Goal: Task Accomplishment & Management: Use online tool/utility

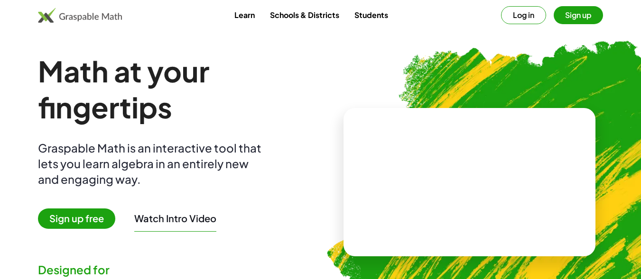
click at [74, 221] on span "Sign up free" at bounding box center [76, 219] width 77 height 20
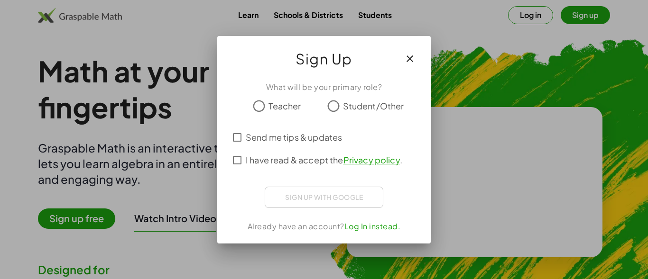
click at [347, 107] on span "Student/Other" at bounding box center [373, 106] width 61 height 13
click at [301, 144] on label "Send me tips & updates" at bounding box center [294, 137] width 96 height 23
click at [326, 200] on div "Sign up with Google Acceder con Google Acceder con Google. Se abre en una pesta…" at bounding box center [324, 197] width 119 height 21
click at [282, 155] on span "I have read & accept the Privacy policy ." at bounding box center [324, 160] width 156 height 13
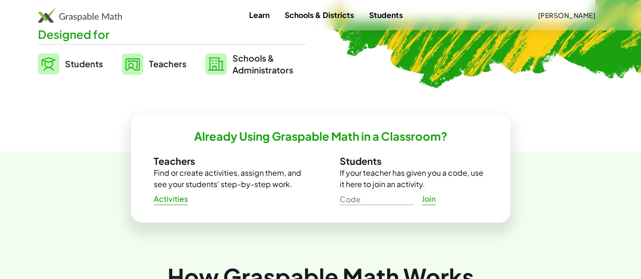
scroll to position [240, 0]
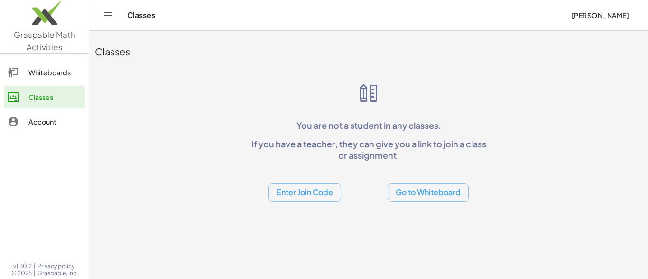
click at [640, 60] on html "Graspable Math Activities Whiteboards Classes Account v1.30.2 | Privacy policy …" at bounding box center [324, 139] width 648 height 279
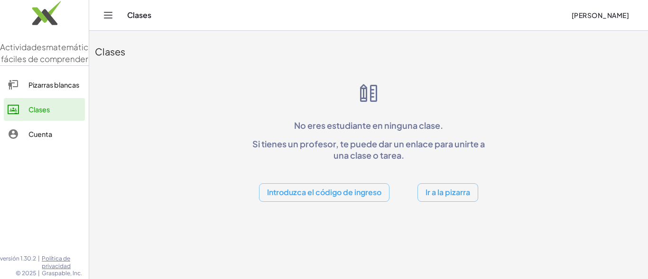
click at [447, 191] on font "Ir a la pizarra" at bounding box center [447, 192] width 45 height 10
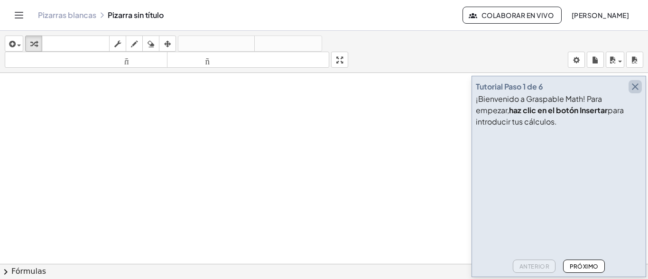
click at [634, 87] on icon "button" at bounding box center [634, 86] width 11 height 11
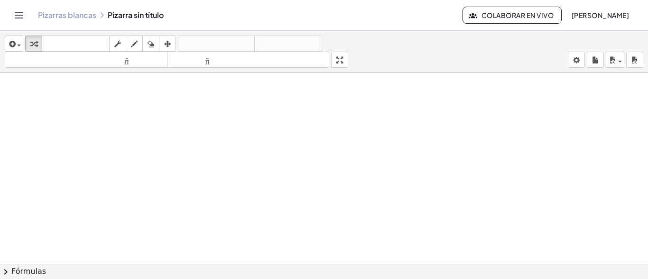
click at [25, 10] on button "Cambiar navegación" at bounding box center [18, 15] width 15 height 15
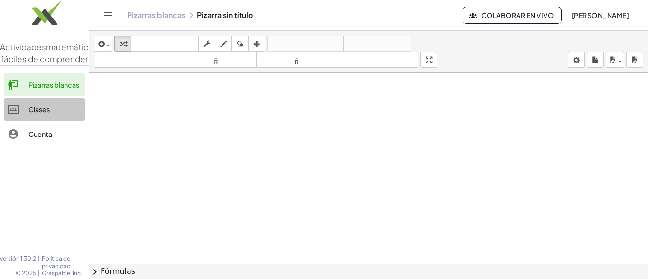
click at [44, 114] on font "Clases" at bounding box center [38, 109] width 21 height 9
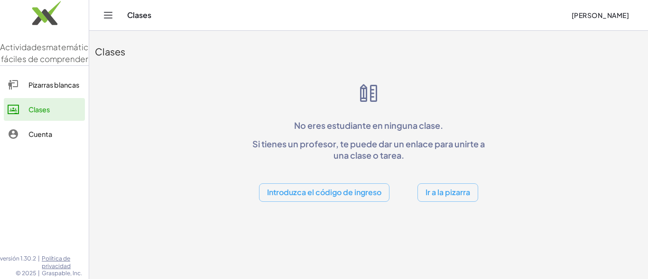
click at [117, 18] on div "Clases José Qc" at bounding box center [369, 15] width 536 height 30
click at [108, 18] on icon "Cambiar navegación" at bounding box center [107, 14] width 11 height 11
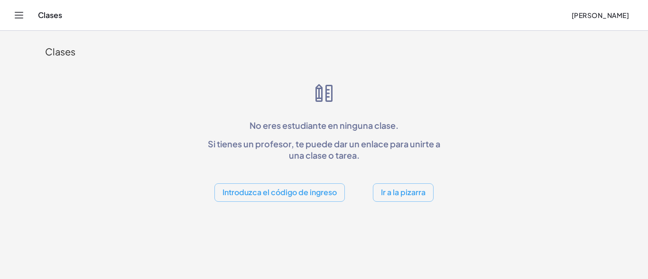
click at [303, 193] on font "Introduzca el código de ingreso" at bounding box center [279, 192] width 114 height 10
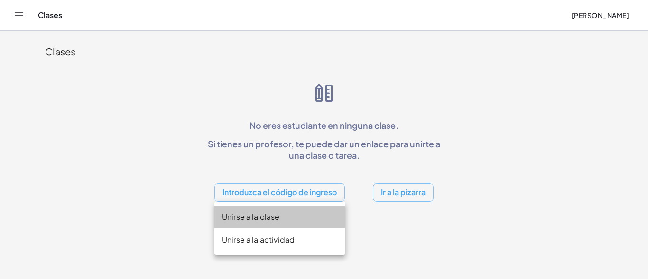
click at [271, 229] on div "Unirse a la clase" at bounding box center [279, 240] width 131 height 23
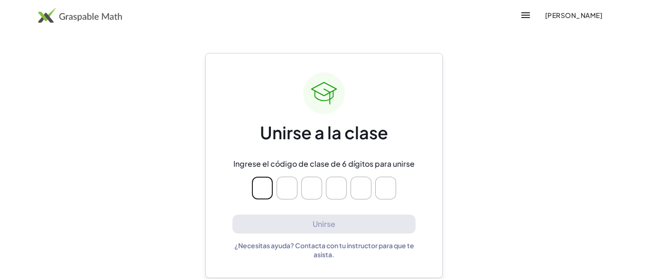
type input "*"
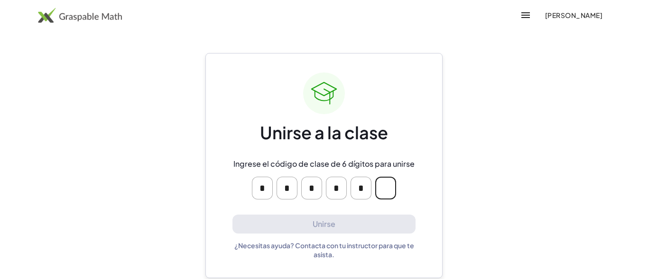
type input "*"
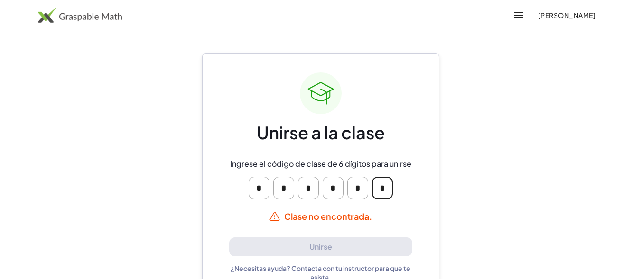
scroll to position [22, 0]
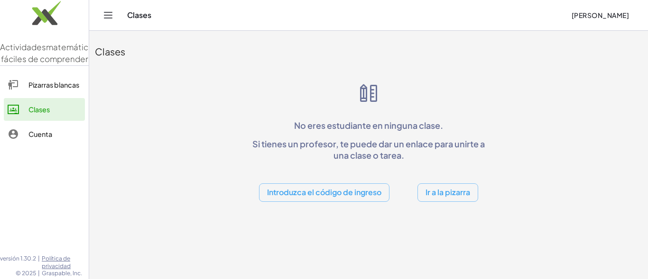
click at [442, 191] on font "Ir a la pizarra" at bounding box center [447, 192] width 45 height 10
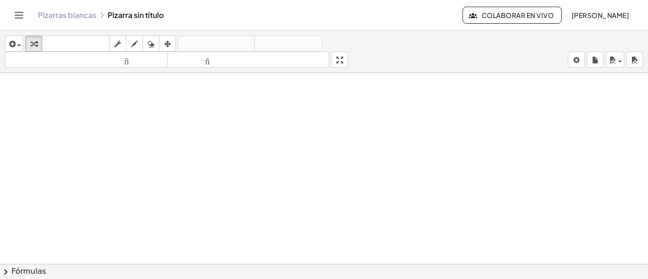
click at [274, 123] on div at bounding box center [324, 270] width 648 height 395
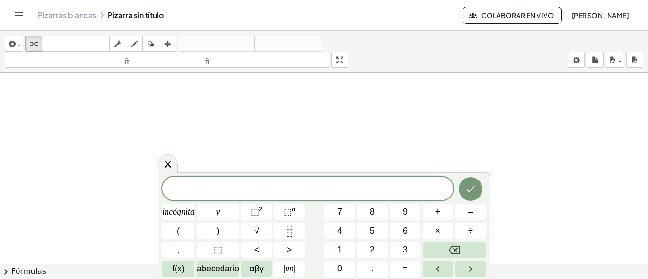
click at [125, 137] on div at bounding box center [324, 270] width 648 height 395
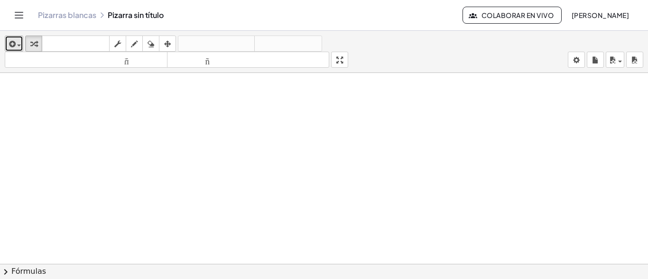
click at [16, 44] on span "button" at bounding box center [17, 45] width 2 height 7
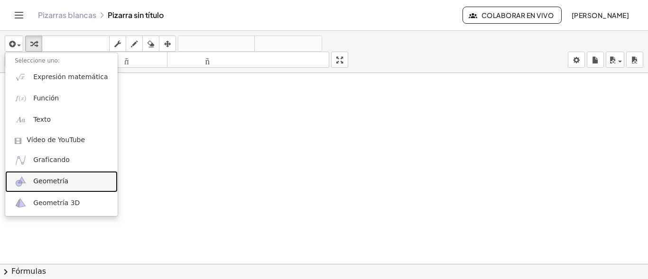
click at [58, 181] on font "Geometría" at bounding box center [50, 181] width 35 height 8
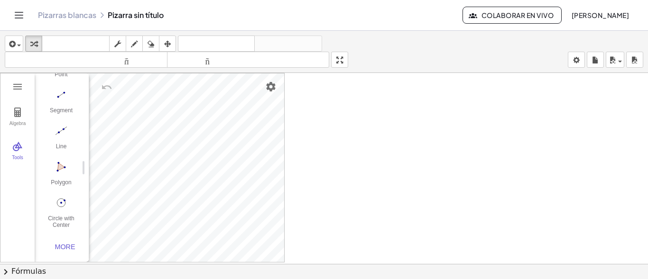
scroll to position [98, 0]
click at [62, 165] on img "Polygon. Select all vertices, then first vertex again" at bounding box center [61, 166] width 38 height 15
drag, startPoint x: 61, startPoint y: 165, endPoint x: 474, endPoint y: 149, distance: 413.3
click at [474, 149] on div "Algebra Tools GeoGebra Geometry Basic Tools Move Point Segment Line Polygon Cir…" at bounding box center [324, 270] width 648 height 395
click at [354, 166] on div at bounding box center [324, 270] width 648 height 395
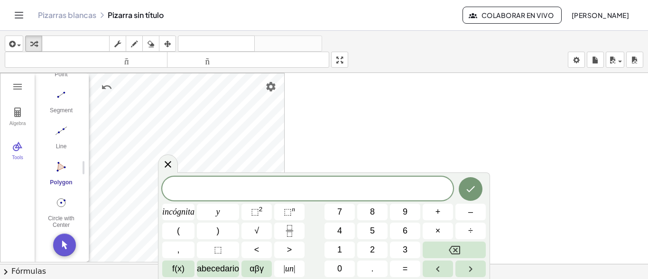
click at [388, 139] on div at bounding box center [324, 270] width 648 height 395
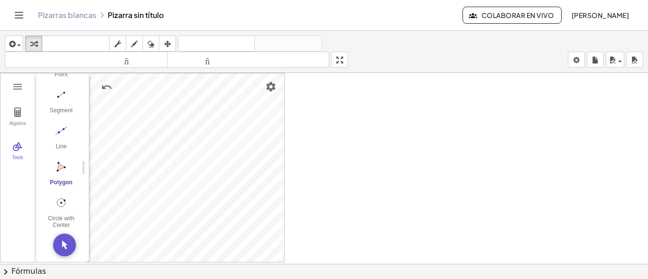
click at [424, 149] on div "Algebra Tools Point A Point B Point C t1 = Polygon A, B, C 5 a = Segment B, C 3…" at bounding box center [324, 270] width 648 height 395
click at [69, 244] on img "Move. Drag or select object" at bounding box center [64, 245] width 23 height 23
click at [58, 164] on img "Polygon. Select all vertices, then first vertex again" at bounding box center [61, 166] width 38 height 15
click at [389, 160] on div at bounding box center [324, 270] width 648 height 395
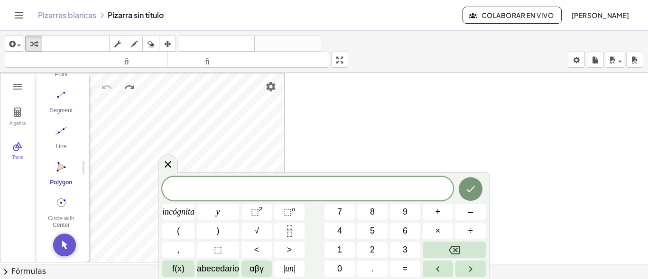
click at [434, 93] on div at bounding box center [324, 270] width 648 height 395
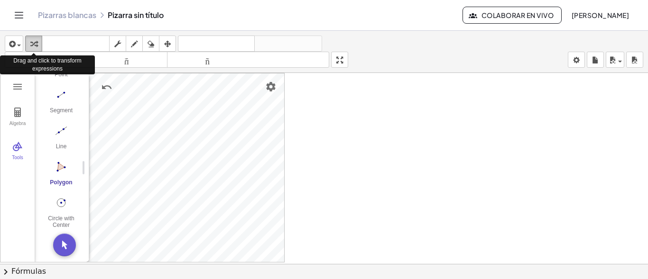
click at [35, 40] on icon "button" at bounding box center [33, 43] width 7 height 11
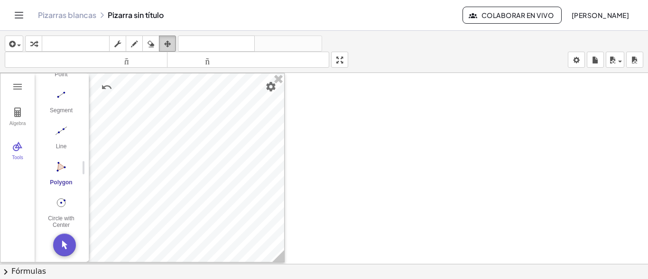
click at [165, 42] on icon "button" at bounding box center [167, 43] width 7 height 11
click at [388, 150] on div at bounding box center [324, 270] width 648 height 395
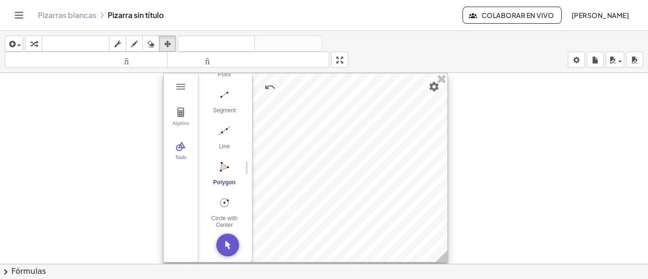
drag, startPoint x: 273, startPoint y: 124, endPoint x: 436, endPoint y: 120, distance: 163.2
click at [436, 120] on div at bounding box center [306, 168] width 284 height 189
click at [183, 91] on img "Geometry" at bounding box center [180, 86] width 11 height 11
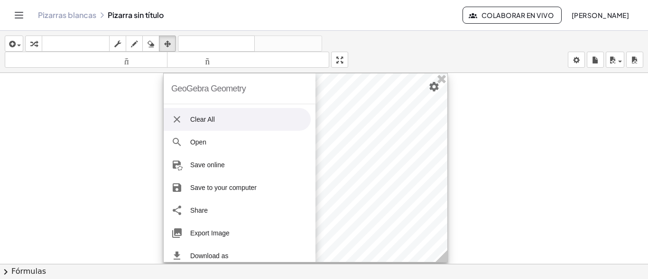
click at [207, 120] on li "Clear All" at bounding box center [237, 119] width 147 height 23
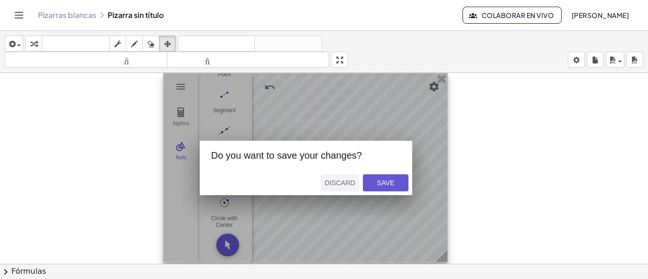
click at [343, 177] on button "Discard" at bounding box center [340, 183] width 38 height 17
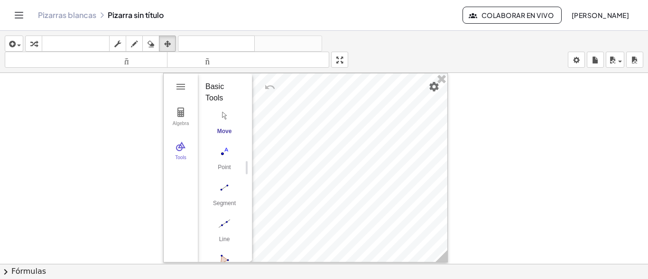
click at [492, 158] on div at bounding box center [324, 270] width 648 height 395
click at [216, 166] on img "Polygon. Select all vertices, then first vertex again" at bounding box center [224, 166] width 38 height 15
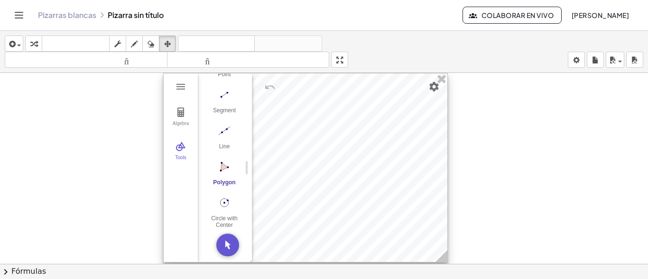
click at [331, 117] on div at bounding box center [306, 168] width 284 height 189
click at [235, 248] on button "Move. Drag or select object" at bounding box center [227, 245] width 23 height 23
click at [347, 110] on div at bounding box center [306, 168] width 284 height 189
click at [225, 201] on img "Circle with Center through Point. Select center point, then point on circle" at bounding box center [224, 202] width 38 height 15
click at [229, 245] on img "Move. Drag or select object" at bounding box center [227, 245] width 23 height 23
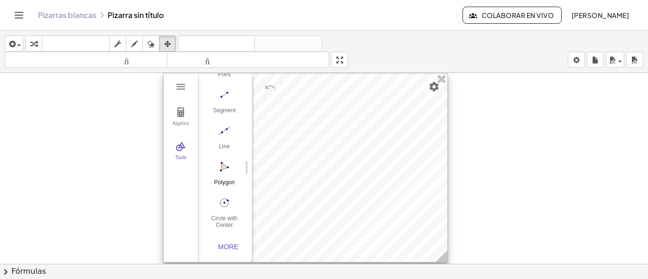
click at [226, 165] on img "Polygon. Select all vertices, then first vertex again" at bounding box center [224, 166] width 38 height 15
click at [329, 135] on div at bounding box center [306, 168] width 284 height 189
click at [299, 167] on div at bounding box center [306, 168] width 284 height 189
click at [232, 242] on img "Move. Drag or select object" at bounding box center [227, 245] width 23 height 23
click at [338, 116] on div at bounding box center [306, 168] width 284 height 189
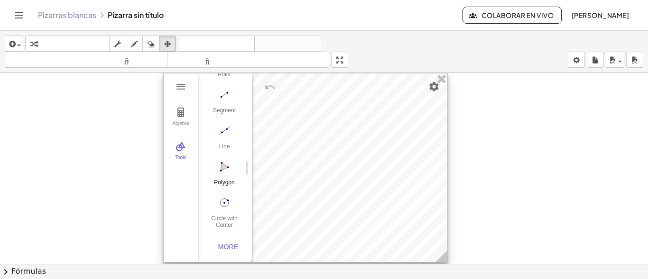
click at [231, 174] on button "Polygon" at bounding box center [224, 176] width 38 height 34
click at [349, 113] on div at bounding box center [306, 168] width 284 height 189
click at [291, 177] on div at bounding box center [306, 168] width 284 height 189
click at [179, 149] on img "Geometry" at bounding box center [180, 146] width 11 height 11
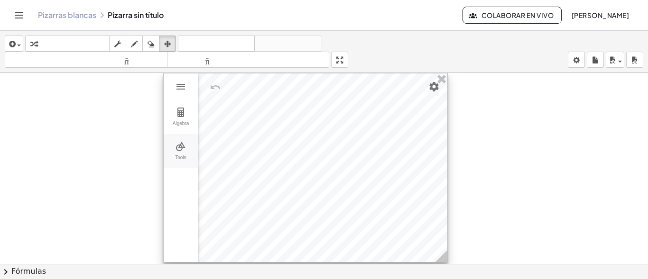
click at [179, 149] on img "Geometry" at bounding box center [180, 146] width 11 height 11
click at [230, 159] on img "Polygon. Select all vertices, then first vertex again" at bounding box center [224, 166] width 38 height 15
drag, startPoint x: 226, startPoint y: 244, endPoint x: 313, endPoint y: 121, distance: 150.4
click at [313, 121] on div "GeoGebra Geometry Clear All Open Save online Save to your computer Share Export…" at bounding box center [305, 168] width 285 height 190
drag, startPoint x: 228, startPoint y: 246, endPoint x: 380, endPoint y: 112, distance: 202.3
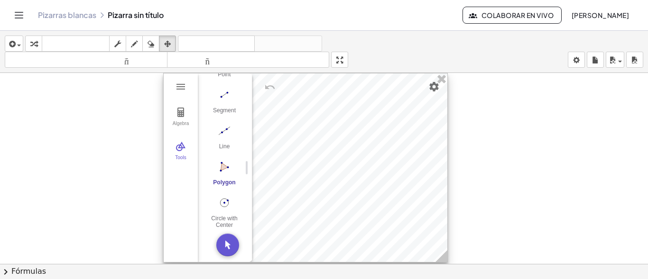
click at [380, 112] on div "GeoGebra Geometry Clear All Open Save online Save to your computer Share Export…" at bounding box center [305, 168] width 285 height 190
click at [232, 243] on img "Move. Drag or select object" at bounding box center [227, 245] width 23 height 23
click at [349, 113] on div at bounding box center [306, 168] width 284 height 189
click at [306, 164] on div at bounding box center [306, 168] width 284 height 189
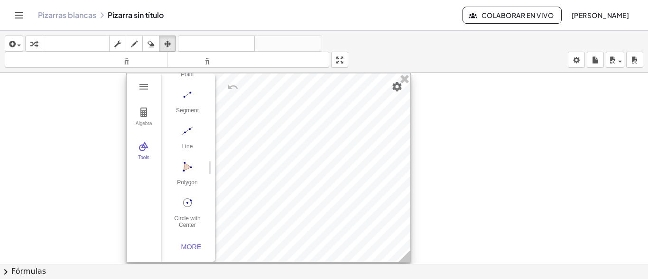
drag, startPoint x: 358, startPoint y: 133, endPoint x: 321, endPoint y: 110, distance: 43.9
click at [321, 110] on div at bounding box center [269, 168] width 284 height 189
click at [186, 169] on img "Polygon. Select all vertices, then first vertex again" at bounding box center [187, 166] width 38 height 15
click at [311, 112] on div at bounding box center [269, 168] width 284 height 189
click at [476, 141] on div at bounding box center [324, 270] width 648 height 395
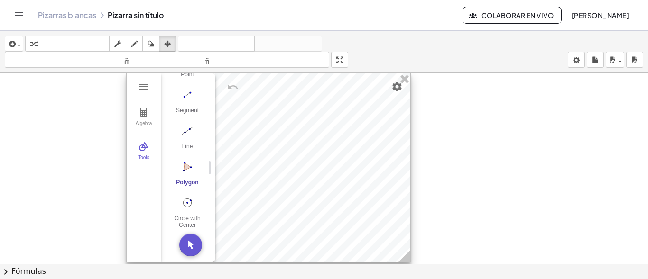
drag, startPoint x: 189, startPoint y: 166, endPoint x: 316, endPoint y: 119, distance: 135.2
click at [316, 119] on div "GeoGebra Geometry Clear All Open Save online Save to your computer Share Export…" at bounding box center [268, 168] width 285 height 190
click at [323, 112] on div at bounding box center [269, 168] width 284 height 189
click at [195, 248] on button "Move. Drag or select object" at bounding box center [190, 245] width 23 height 23
click at [189, 167] on img "Polygon. Select all vertices, then first vertex again" at bounding box center [187, 166] width 38 height 15
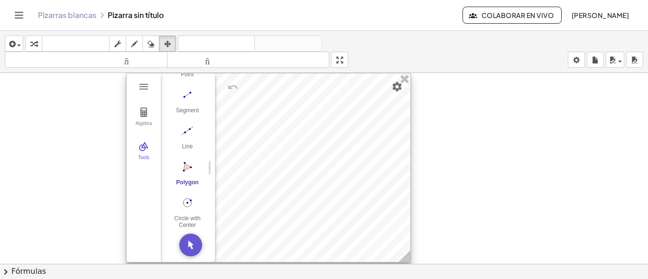
click at [353, 110] on div at bounding box center [269, 168] width 284 height 189
click at [288, 167] on div at bounding box center [269, 168] width 284 height 189
click at [190, 92] on img "Segment. Select two points or positions" at bounding box center [187, 94] width 38 height 15
click at [303, 118] on div at bounding box center [269, 168] width 284 height 189
click at [267, 165] on div at bounding box center [269, 168] width 284 height 189
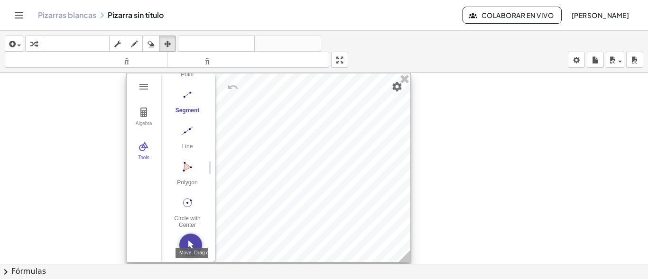
click at [187, 243] on img "Move. Drag or select object" at bounding box center [190, 245] width 23 height 23
drag, startPoint x: 294, startPoint y: 148, endPoint x: 254, endPoint y: 209, distance: 72.6
click at [254, 209] on div at bounding box center [269, 168] width 284 height 189
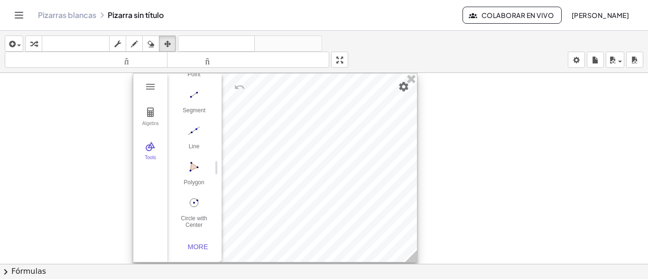
drag, startPoint x: 258, startPoint y: 203, endPoint x: 305, endPoint y: 121, distance: 94.1
click at [305, 121] on div at bounding box center [275, 168] width 284 height 189
click at [200, 173] on button "Polygon" at bounding box center [194, 176] width 38 height 34
click at [334, 110] on div at bounding box center [276, 168] width 284 height 189
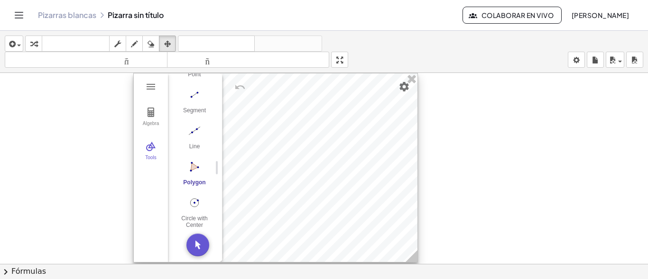
click at [334, 110] on div at bounding box center [276, 168] width 284 height 189
click at [192, 179] on div "Polygon" at bounding box center [194, 185] width 38 height 13
click at [192, 159] on img "Polygon. Select all vertices, then first vertex again" at bounding box center [194, 166] width 38 height 15
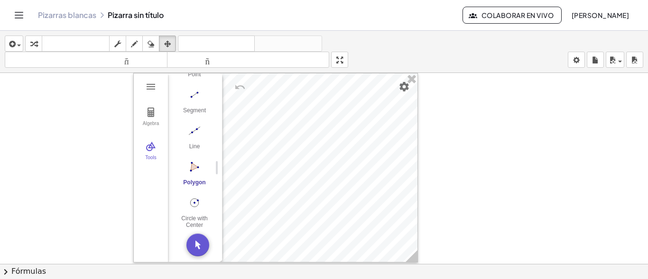
drag, startPoint x: 192, startPoint y: 159, endPoint x: 467, endPoint y: 155, distance: 275.5
click at [467, 155] on div "GeoGebra Geometry Clear All Open Save online Save to your computer Share Export…" at bounding box center [324, 270] width 648 height 395
click at [455, 125] on div at bounding box center [324, 270] width 648 height 395
click at [437, 144] on div at bounding box center [324, 270] width 648 height 395
click at [197, 248] on img "Move. Drag or select object" at bounding box center [197, 245] width 23 height 23
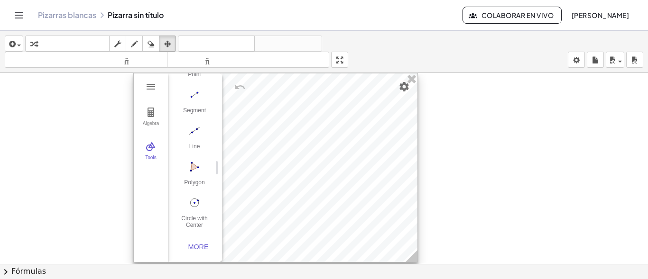
click at [315, 98] on div at bounding box center [276, 168] width 284 height 189
click at [260, 156] on div at bounding box center [276, 168] width 284 height 189
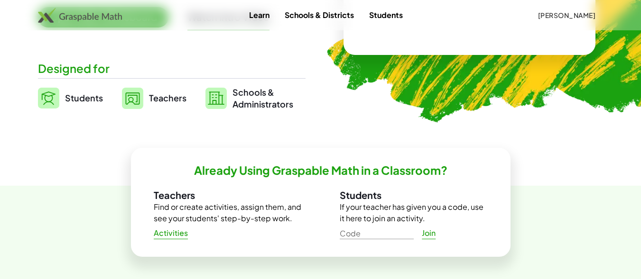
scroll to position [276, 0]
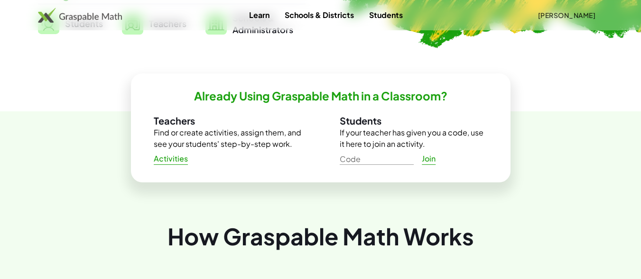
click at [177, 161] on span "Activities" at bounding box center [171, 159] width 35 height 10
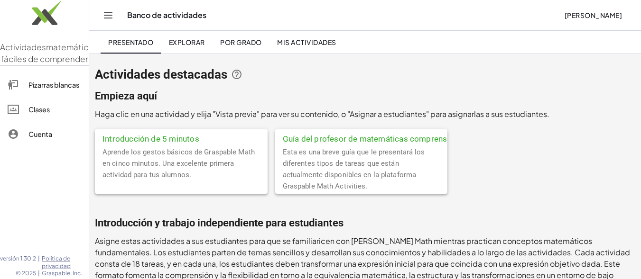
click at [531, 98] on h2 "Empieza aquí" at bounding box center [365, 96] width 540 height 13
drag, startPoint x: 370, startPoint y: 137, endPoint x: 348, endPoint y: 147, distance: 24.4
click at [348, 147] on div "Esta es una breve guía que le presentará los diferentes tipos de tareas que est…" at bounding box center [361, 170] width 173 height 47
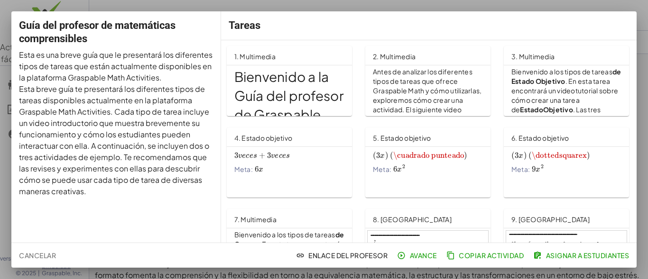
click at [481, 6] on div at bounding box center [324, 139] width 648 height 279
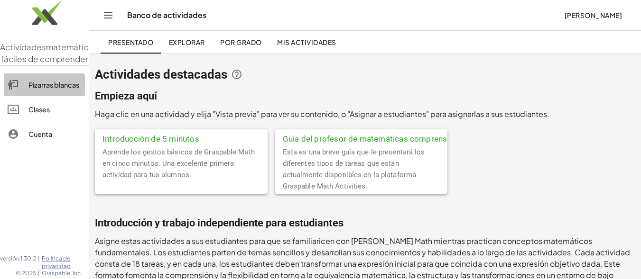
click at [61, 91] on div "Pizarras blancas" at bounding box center [54, 84] width 53 height 11
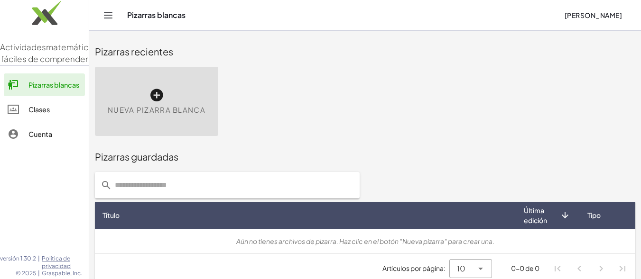
click at [149, 91] on icon at bounding box center [156, 95] width 15 height 15
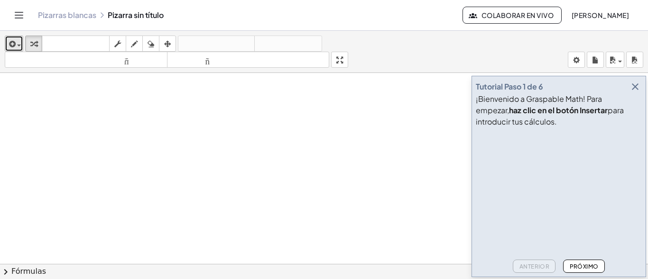
click at [17, 45] on span "button" at bounding box center [17, 45] width 2 height 7
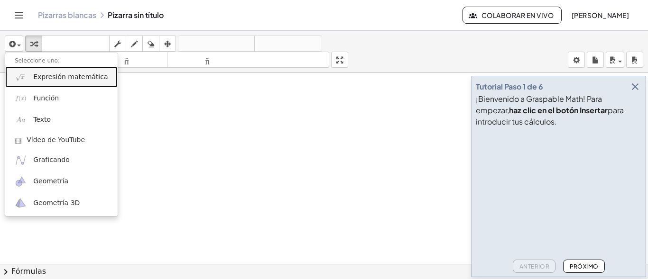
click at [63, 86] on link "Expresión matemática" at bounding box center [61, 76] width 112 height 21
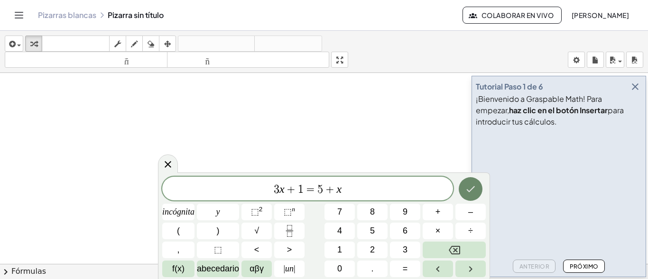
click at [468, 191] on icon "Hecho" at bounding box center [470, 189] width 9 height 6
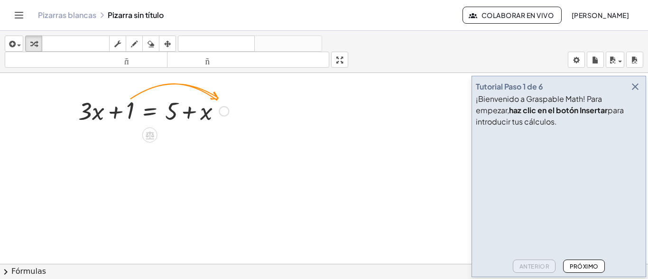
click at [193, 116] on div at bounding box center [154, 110] width 160 height 32
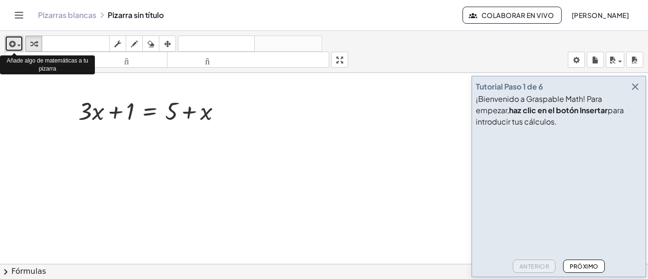
click at [21, 43] on button "insertar" at bounding box center [14, 44] width 18 height 16
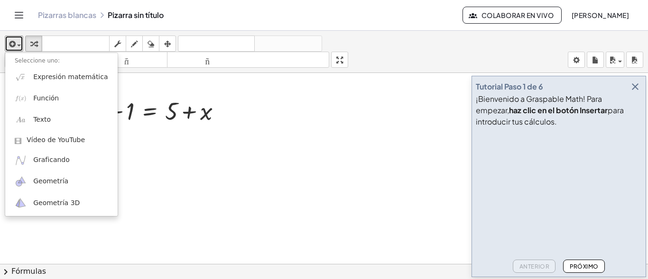
click at [246, 136] on div at bounding box center [324, 270] width 648 height 395
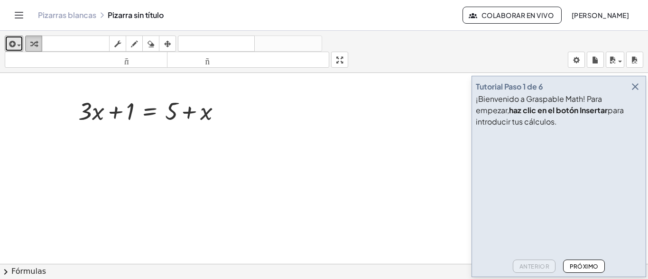
click at [37, 47] on icon "button" at bounding box center [33, 43] width 7 height 11
click at [144, 108] on div at bounding box center [154, 110] width 160 height 32
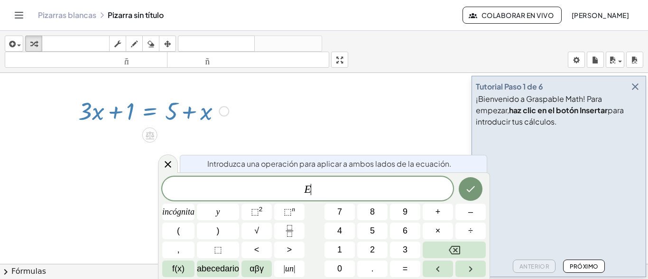
drag, startPoint x: 144, startPoint y: 108, endPoint x: 252, endPoint y: 106, distance: 107.7
click at [252, 106] on div "+ · 3 · x + 1 = + 5 + x" at bounding box center [324, 270] width 648 height 395
click at [17, 43] on span "button" at bounding box center [17, 45] width 2 height 7
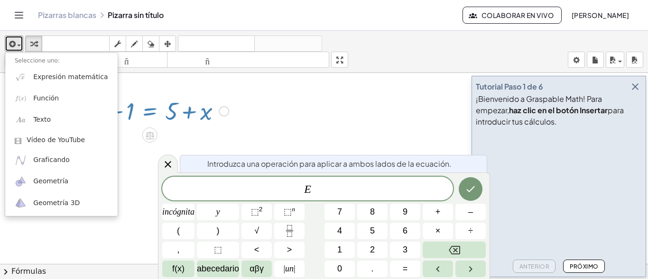
click at [231, 112] on div at bounding box center [154, 110] width 160 height 32
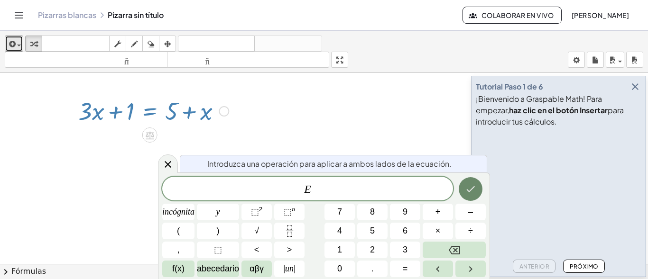
click at [467, 199] on button "Hecho" at bounding box center [471, 189] width 24 height 24
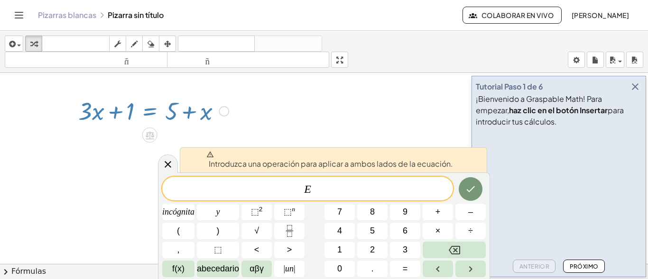
click at [343, 117] on div at bounding box center [324, 270] width 648 height 395
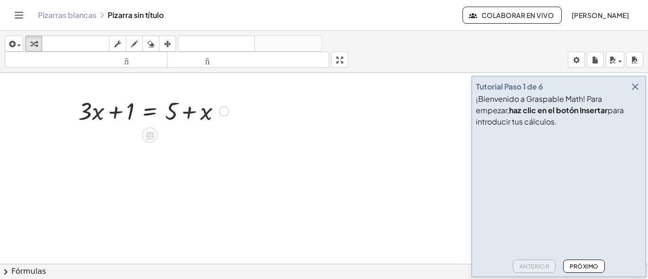
click at [175, 114] on div at bounding box center [154, 110] width 160 height 32
click at [163, 45] on div "button" at bounding box center [167, 43] width 12 height 11
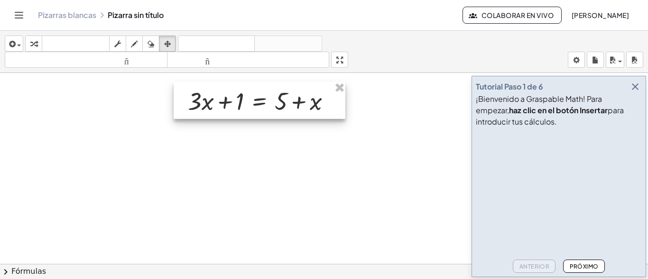
drag, startPoint x: 172, startPoint y: 114, endPoint x: 282, endPoint y: 104, distance: 110.0
click at [282, 104] on div at bounding box center [260, 100] width 172 height 37
click at [636, 88] on icon "button" at bounding box center [634, 86] width 11 height 11
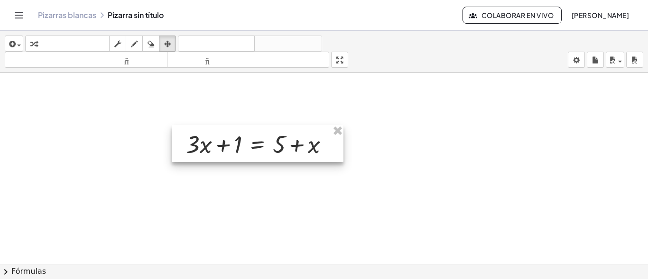
drag, startPoint x: 277, startPoint y: 111, endPoint x: 275, endPoint y: 155, distance: 43.2
click at [275, 155] on div at bounding box center [258, 143] width 172 height 37
click at [177, 97] on div at bounding box center [324, 270] width 648 height 395
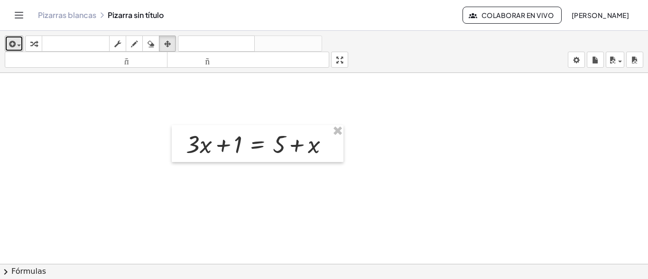
click at [17, 44] on span "button" at bounding box center [17, 45] width 2 height 7
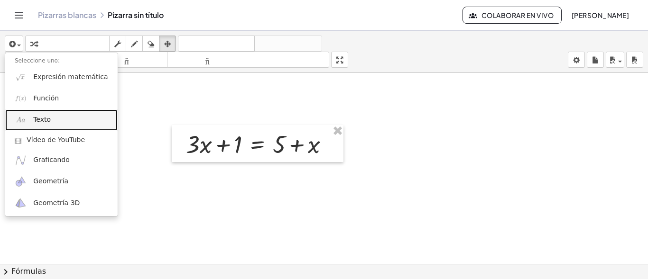
click at [36, 120] on font "Texto" at bounding box center [42, 120] width 18 height 8
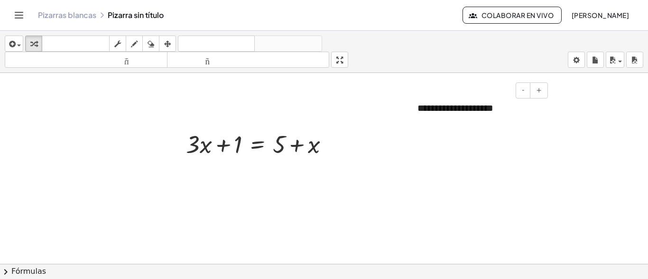
click at [493, 108] on font "**********" at bounding box center [455, 107] width 76 height 9
click at [536, 96] on button "+" at bounding box center [539, 91] width 18 height 16
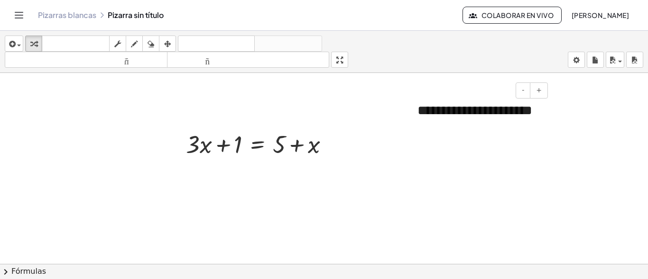
click at [473, 115] on font "**********" at bounding box center [474, 110] width 115 height 13
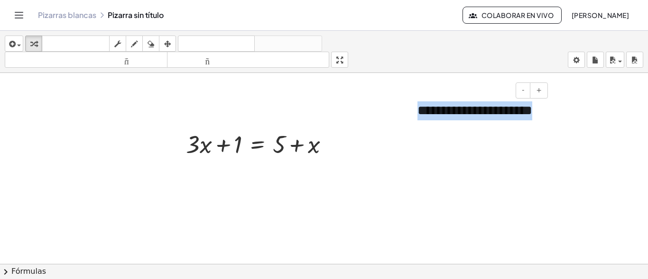
drag, startPoint x: 456, startPoint y: 135, endPoint x: 413, endPoint y: 116, distance: 47.6
click at [413, 116] on div "**********" at bounding box center [479, 120] width 142 height 57
click at [171, 43] on icon "button" at bounding box center [167, 43] width 7 height 11
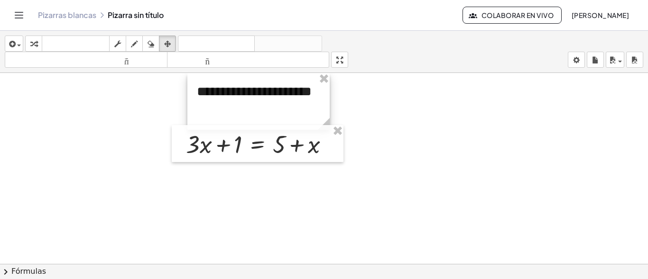
drag, startPoint x: 467, startPoint y: 111, endPoint x: 246, endPoint y: 91, distance: 221.4
click at [246, 91] on div at bounding box center [258, 101] width 142 height 57
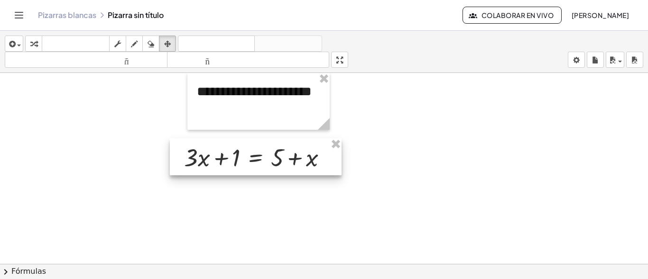
drag, startPoint x: 264, startPoint y: 141, endPoint x: 262, endPoint y: 155, distance: 13.4
click at [262, 155] on div at bounding box center [256, 156] width 172 height 37
click at [441, 116] on div at bounding box center [324, 270] width 648 height 395
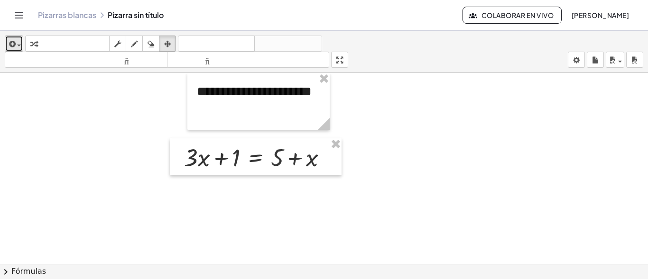
click at [17, 46] on span "button" at bounding box center [19, 46] width 4 height 2
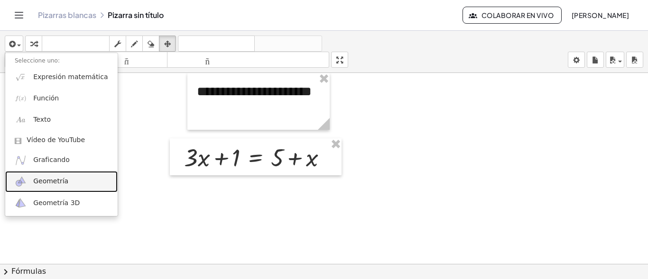
click at [43, 185] on font "Geometría" at bounding box center [50, 181] width 35 height 8
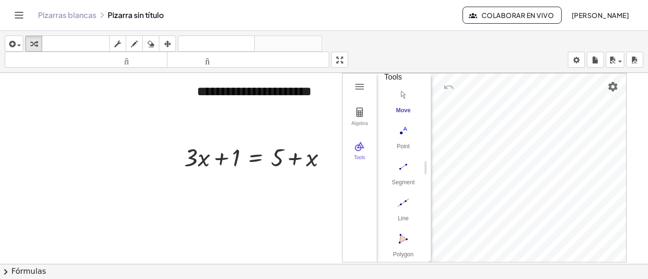
scroll to position [25, 0]
click at [400, 238] on img "Polygon. Select all vertices, then first vertex again" at bounding box center [403, 235] width 38 height 15
click at [402, 235] on img "Move. Drag or select object" at bounding box center [406, 245] width 23 height 23
click at [84, 138] on div at bounding box center [324, 270] width 648 height 395
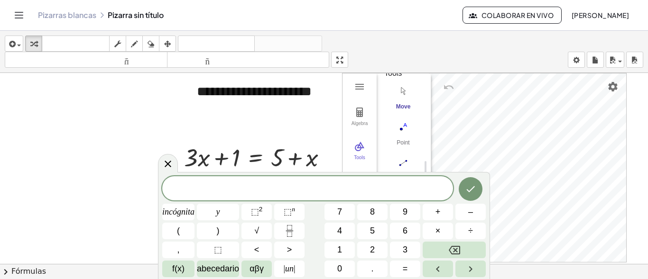
drag, startPoint x: 408, startPoint y: 157, endPoint x: 423, endPoint y: 140, distance: 23.2
click at [423, 140] on div "Algebra Tools GeoGebra Geometry Basic Tools Move Point Segment Line Polygon Cir…" at bounding box center [484, 168] width 284 height 189
click at [194, 204] on div at bounding box center [178, 212] width 32 height 17
click at [471, 190] on icon "Hecho" at bounding box center [470, 189] width 9 height 6
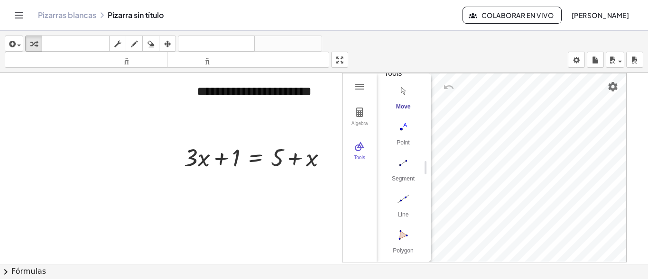
drag, startPoint x: 405, startPoint y: 235, endPoint x: 195, endPoint y: 224, distance: 210.8
click at [195, 224] on div "**********" at bounding box center [324, 270] width 648 height 395
click at [400, 239] on img "Polygon. Select all vertices, then first vertex again" at bounding box center [403, 235] width 38 height 15
click at [400, 239] on div "GeoGebra Geometry Basic Tools Move Point Segment Line Polygon Circle with Cente…" at bounding box center [400, 168] width 47 height 189
click at [411, 242] on img "Move. Drag or select object" at bounding box center [406, 245] width 23 height 23
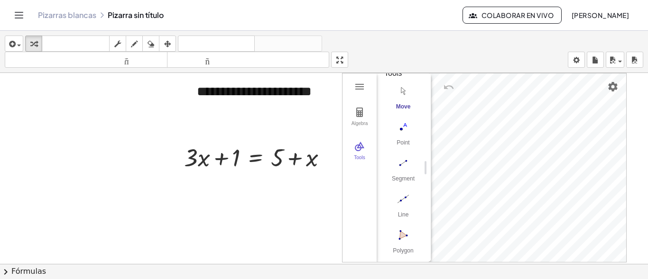
click at [411, 242] on img "Polygon. Select all vertices, then first vertex again" at bounding box center [403, 235] width 38 height 15
click at [502, 138] on div "Algebra Tools GeoGebra Geometry Basic Tools Move Point Segment Line Polygon Cir…" at bounding box center [484, 168] width 284 height 189
click at [399, 240] on img "Move. Drag or select object" at bounding box center [406, 245] width 23 height 23
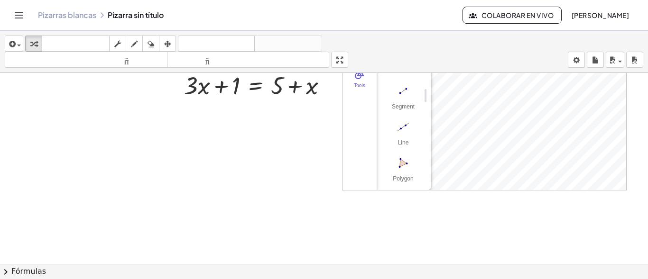
scroll to position [0, 0]
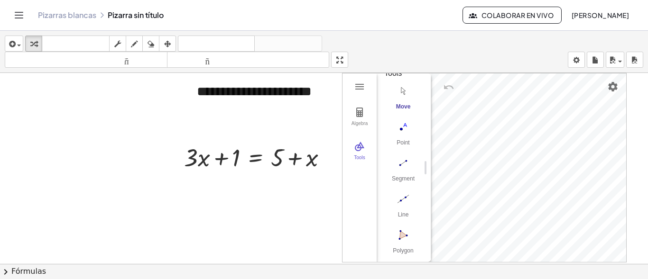
drag, startPoint x: 427, startPoint y: 168, endPoint x: 429, endPoint y: 205, distance: 36.6
click at [397, 197] on img "Circle with Center through Point. Select center point, then point on circle" at bounding box center [403, 202] width 38 height 15
drag, startPoint x: 410, startPoint y: 249, endPoint x: 123, endPoint y: 160, distance: 300.4
click at [123, 160] on div "**********" at bounding box center [324, 270] width 648 height 395
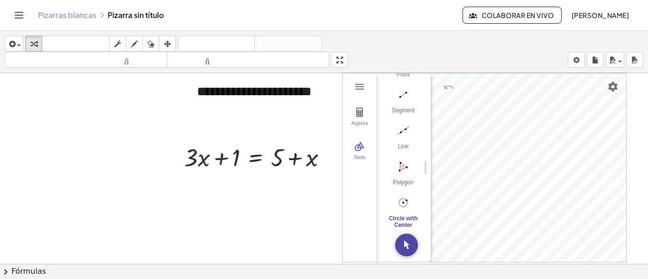
drag, startPoint x: 85, startPoint y: 171, endPoint x: 153, endPoint y: 192, distance: 71.4
click at [153, 192] on div at bounding box center [324, 270] width 648 height 395
click at [409, 241] on img "Move. Drag or select object" at bounding box center [406, 245] width 23 height 23
click at [396, 94] on img "Segment. Select two points or positions" at bounding box center [403, 94] width 38 height 15
click at [119, 175] on div at bounding box center [324, 270] width 648 height 395
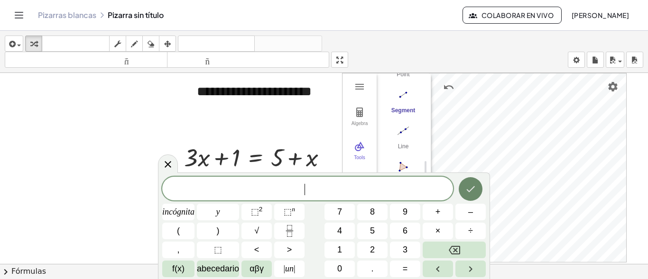
click at [474, 179] on button "Hecho" at bounding box center [471, 189] width 24 height 24
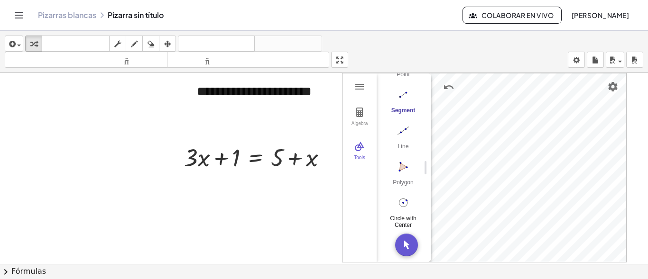
click at [402, 202] on img "Circle with Center through Point. Select center point, then point on circle" at bounding box center [403, 202] width 38 height 15
click at [401, 171] on button "Polygon" at bounding box center [403, 176] width 38 height 34
click at [403, 243] on img "Move. Drag or select object" at bounding box center [406, 245] width 23 height 23
drag, startPoint x: 107, startPoint y: 173, endPoint x: 150, endPoint y: 186, distance: 45.1
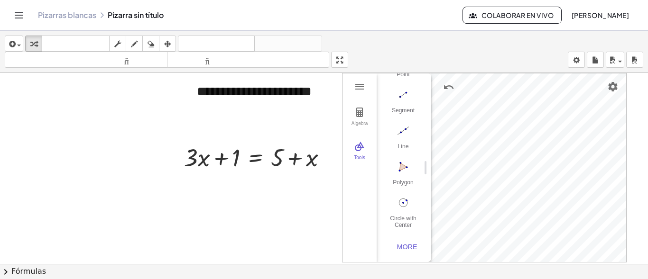
click at [150, 186] on div at bounding box center [324, 270] width 648 height 395
